Goal: Information Seeking & Learning: Understand process/instructions

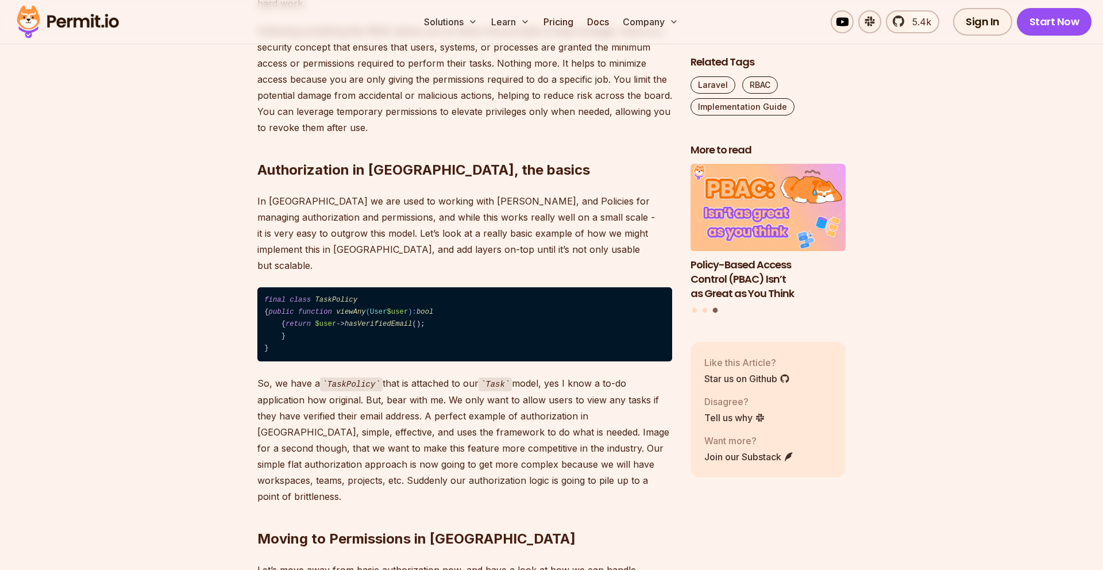
scroll to position [1440, 0]
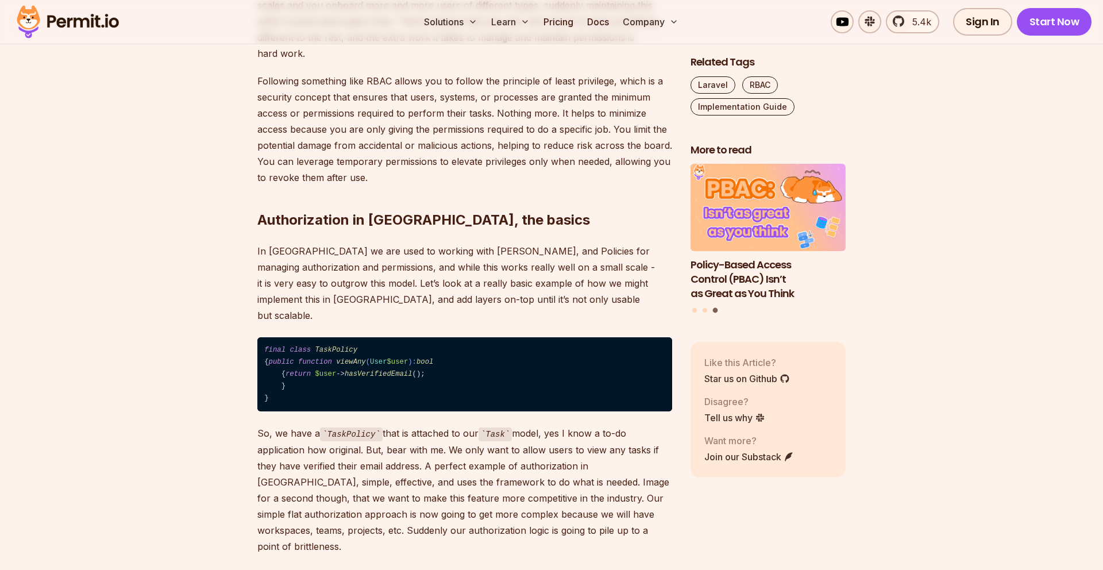
click at [355, 467] on p "So, we have a TaskPolicy that is attached to our Task model, yes I know a to-do…" at bounding box center [464, 489] width 415 height 129
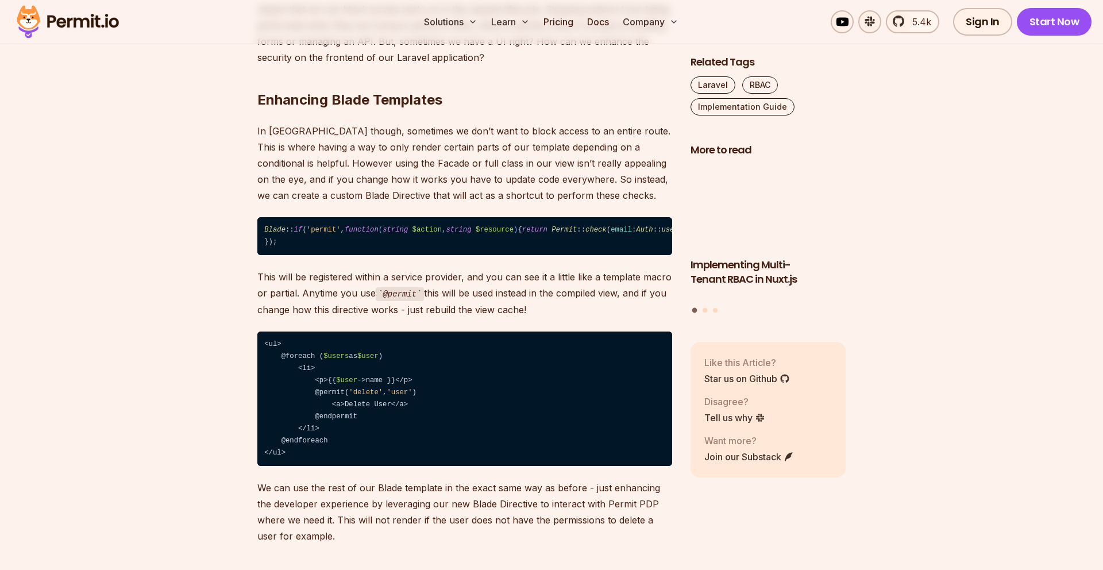
scroll to position [4352, 0]
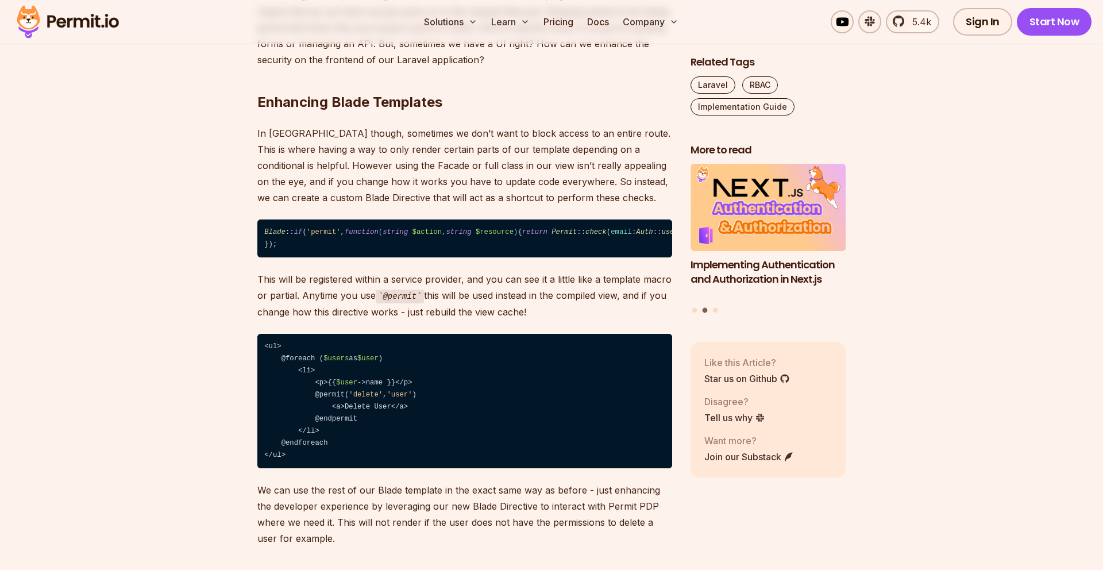
click at [362, 68] on p "This allows us to have a fine-grained and version-controlled approach to managi…" at bounding box center [464, 19] width 415 height 96
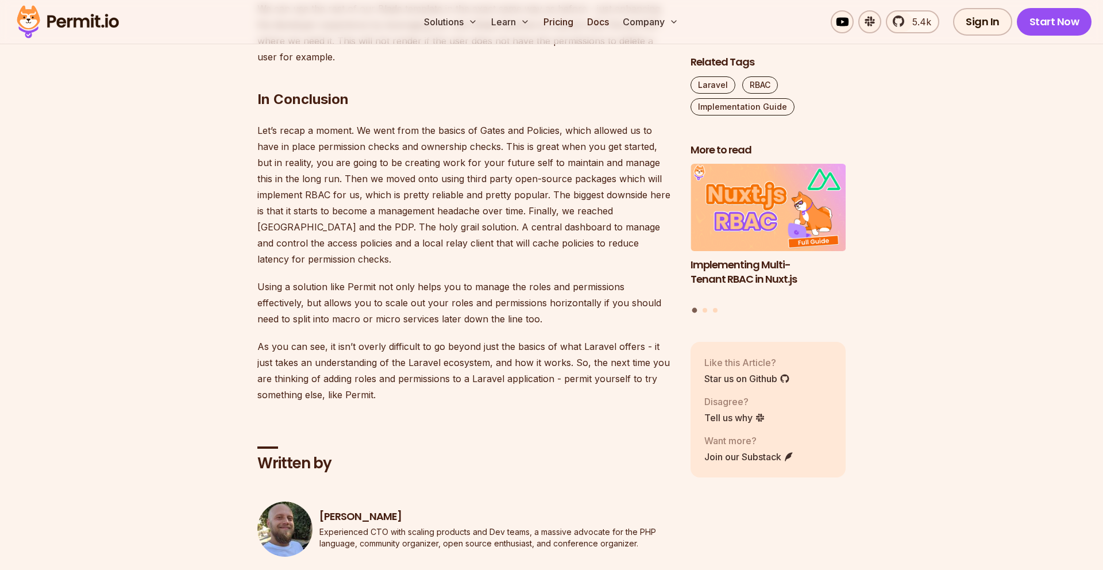
scroll to position [4828, 0]
